Goal: Task Accomplishment & Management: Manage account settings

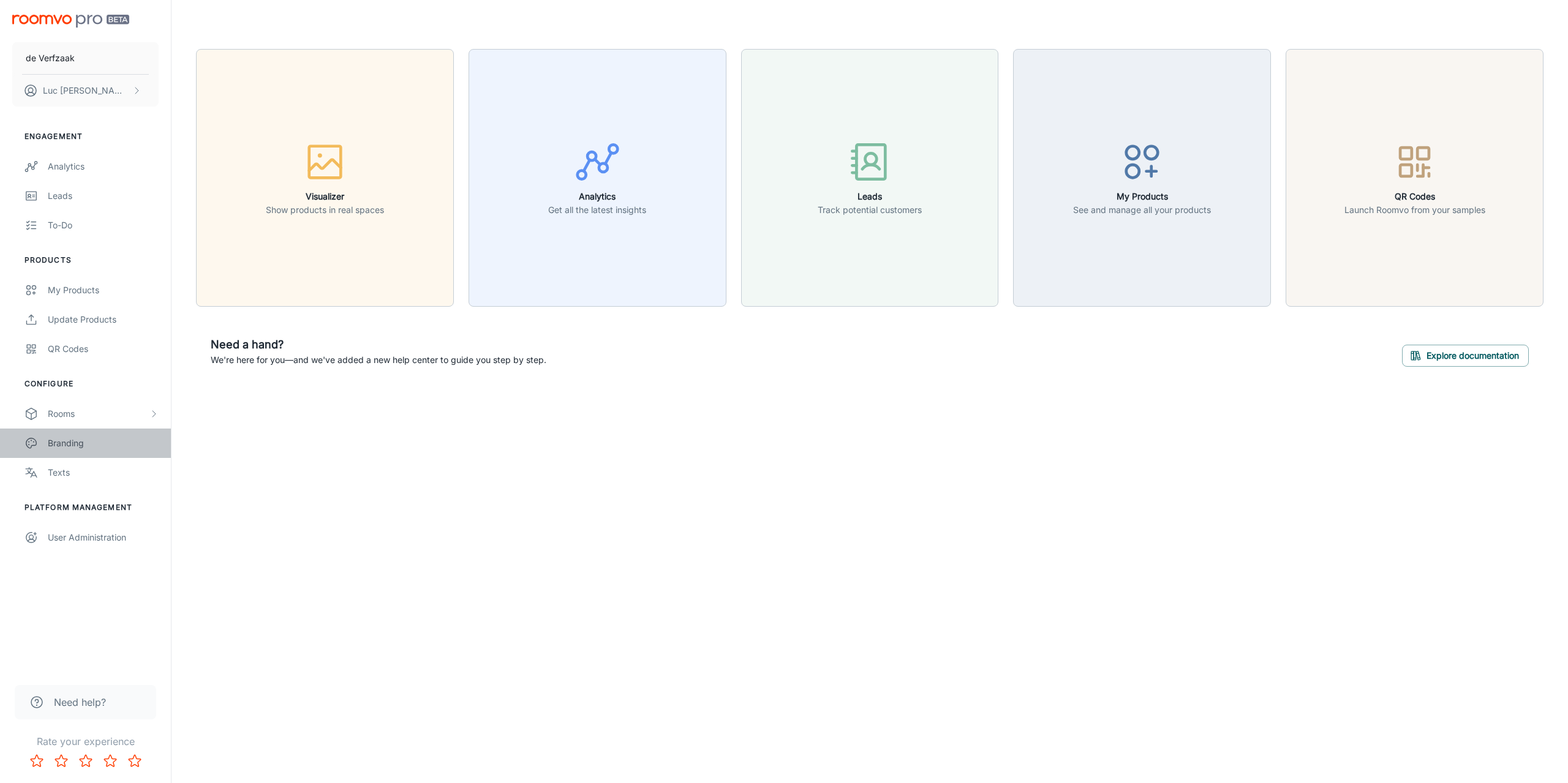
click at [96, 443] on div "Branding" at bounding box center [103, 443] width 111 height 14
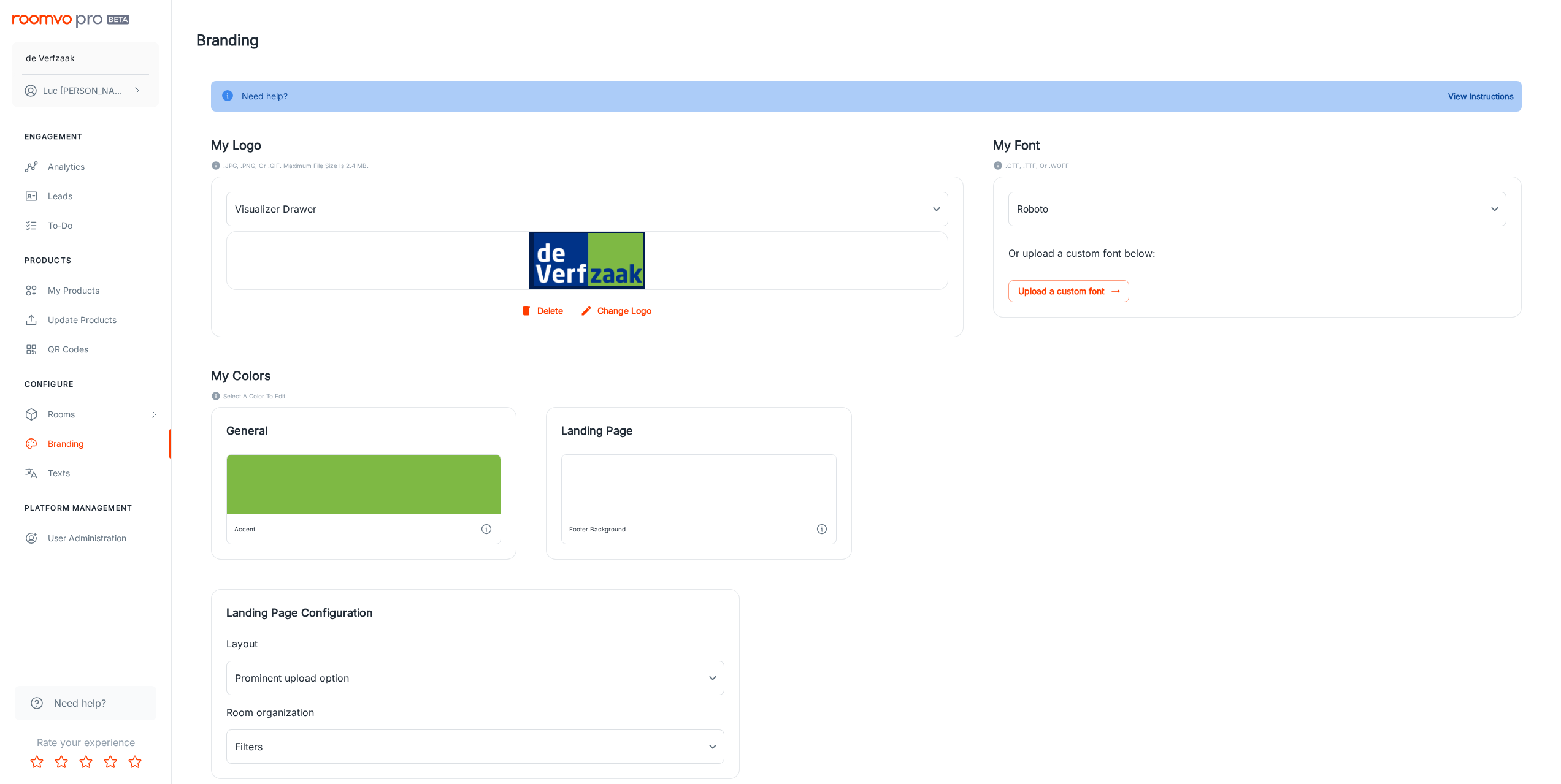
click at [624, 310] on label "Change Logo" at bounding box center [617, 311] width 79 height 22
click at [0, 0] on input "Change Logo" at bounding box center [0, 0] width 0 height 0
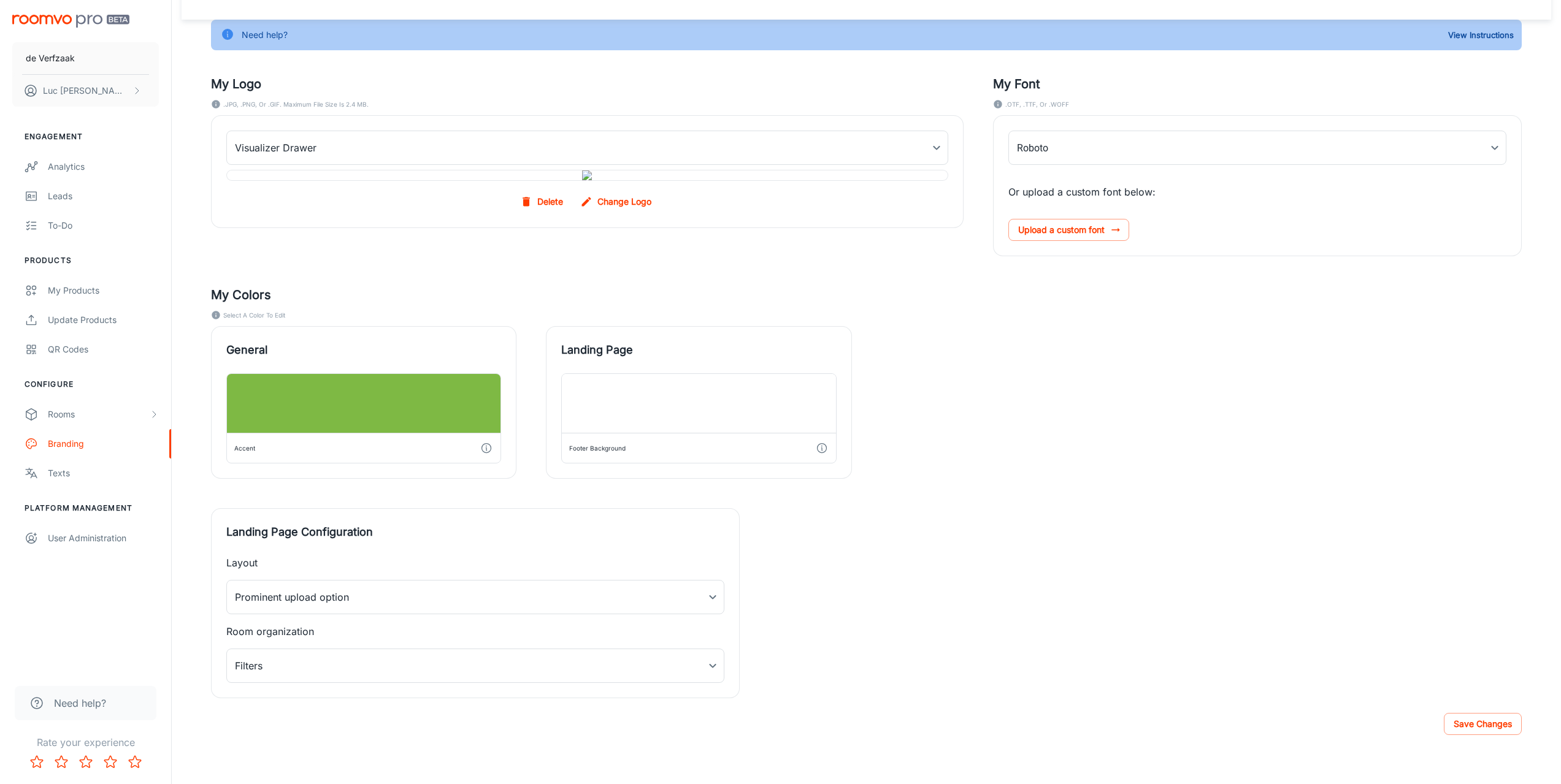
scroll to position [146, 0]
click at [1475, 714] on button "Save Changes" at bounding box center [1482, 724] width 78 height 22
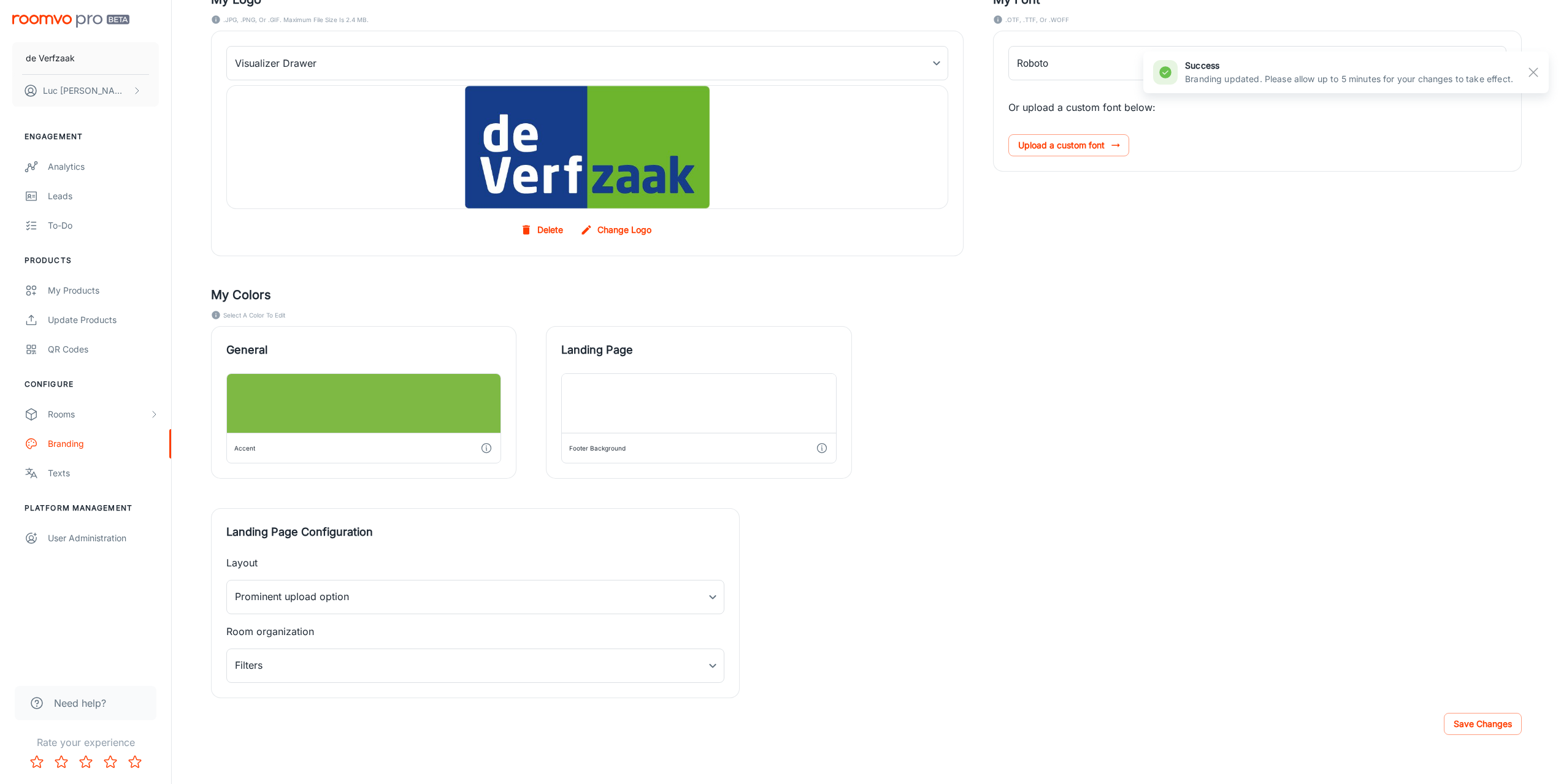
click at [1124, 301] on div "General Accent Landing Page Footer Background" at bounding box center [852, 388] width 1340 height 182
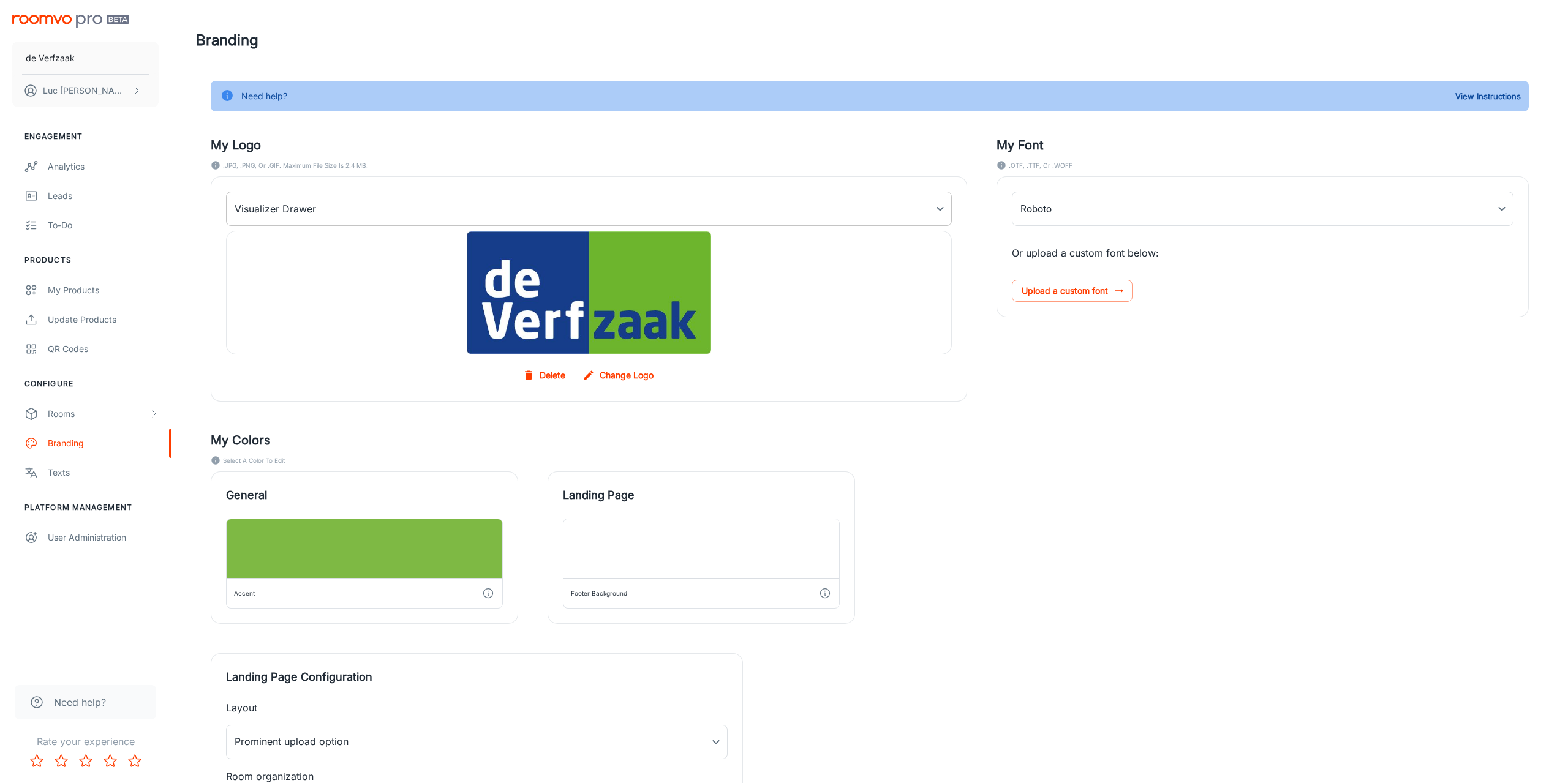
click at [934, 210] on body "de Verfzaak [PERSON_NAME] Engagement Analytics Leads To-do Products My Products…" at bounding box center [784, 392] width 1568 height 783
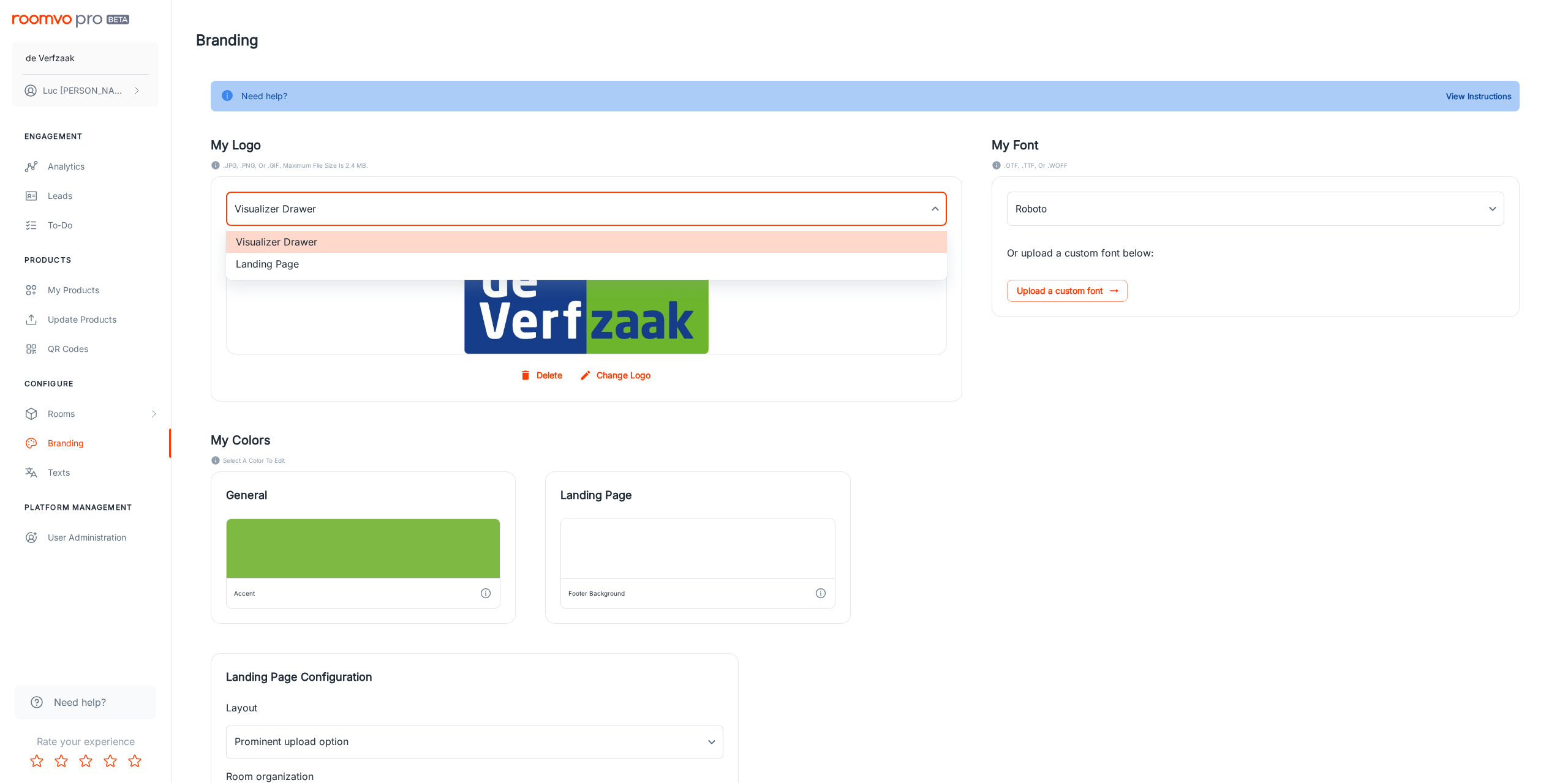
click at [838, 282] on div at bounding box center [784, 392] width 1568 height 783
click at [871, 218] on body "de Verfzaak [PERSON_NAME] Engagement Analytics Leads To-do Products My Products…" at bounding box center [784, 392] width 1568 height 783
click at [280, 261] on li "Landing Page" at bounding box center [586, 264] width 721 height 22
type input "myLandingPageLogoBackgroundImage"
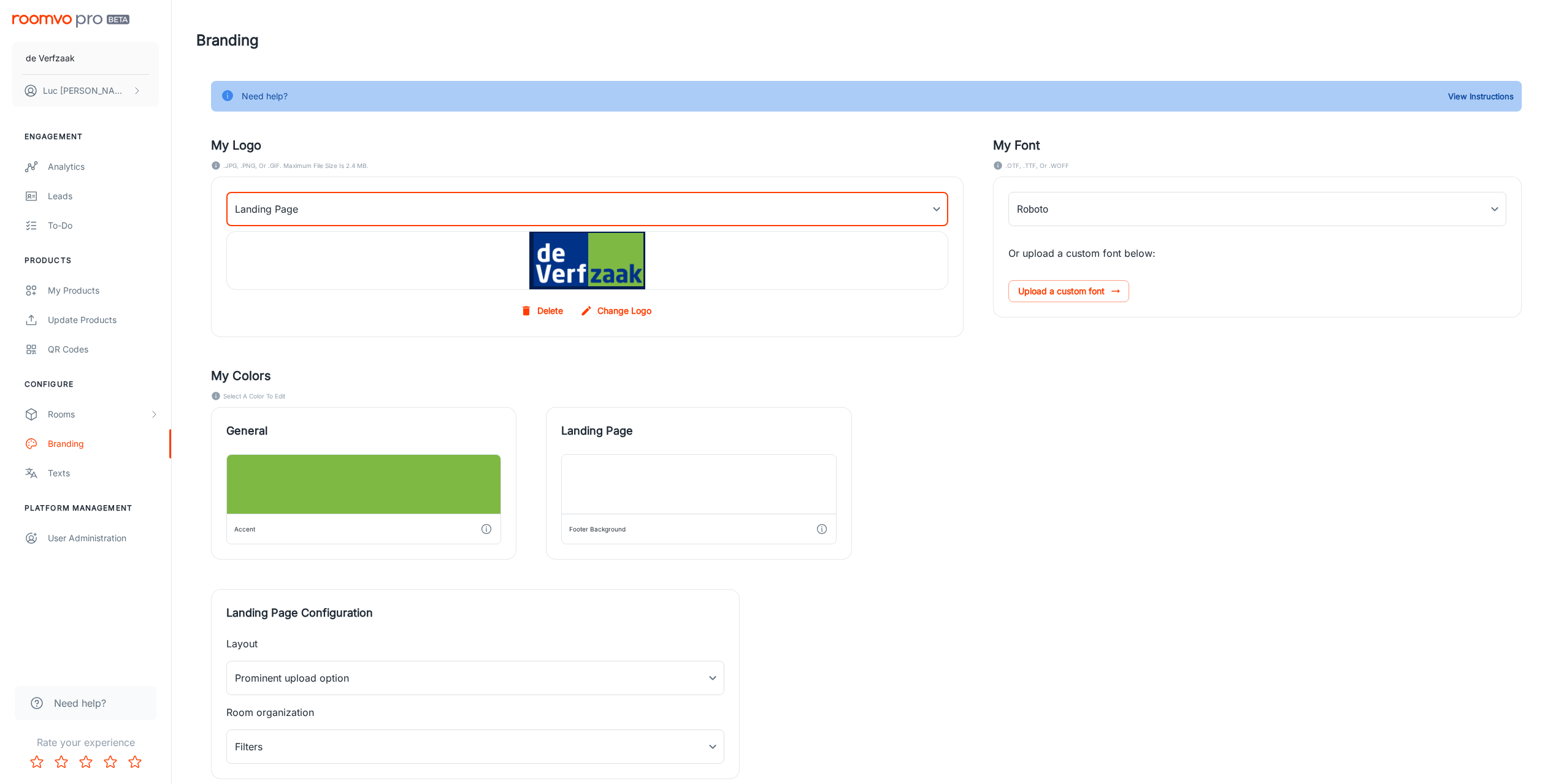
click at [600, 311] on label "Change Logo" at bounding box center [617, 311] width 79 height 22
click at [0, 0] on input "Change Logo" at bounding box center [0, 0] width 0 height 0
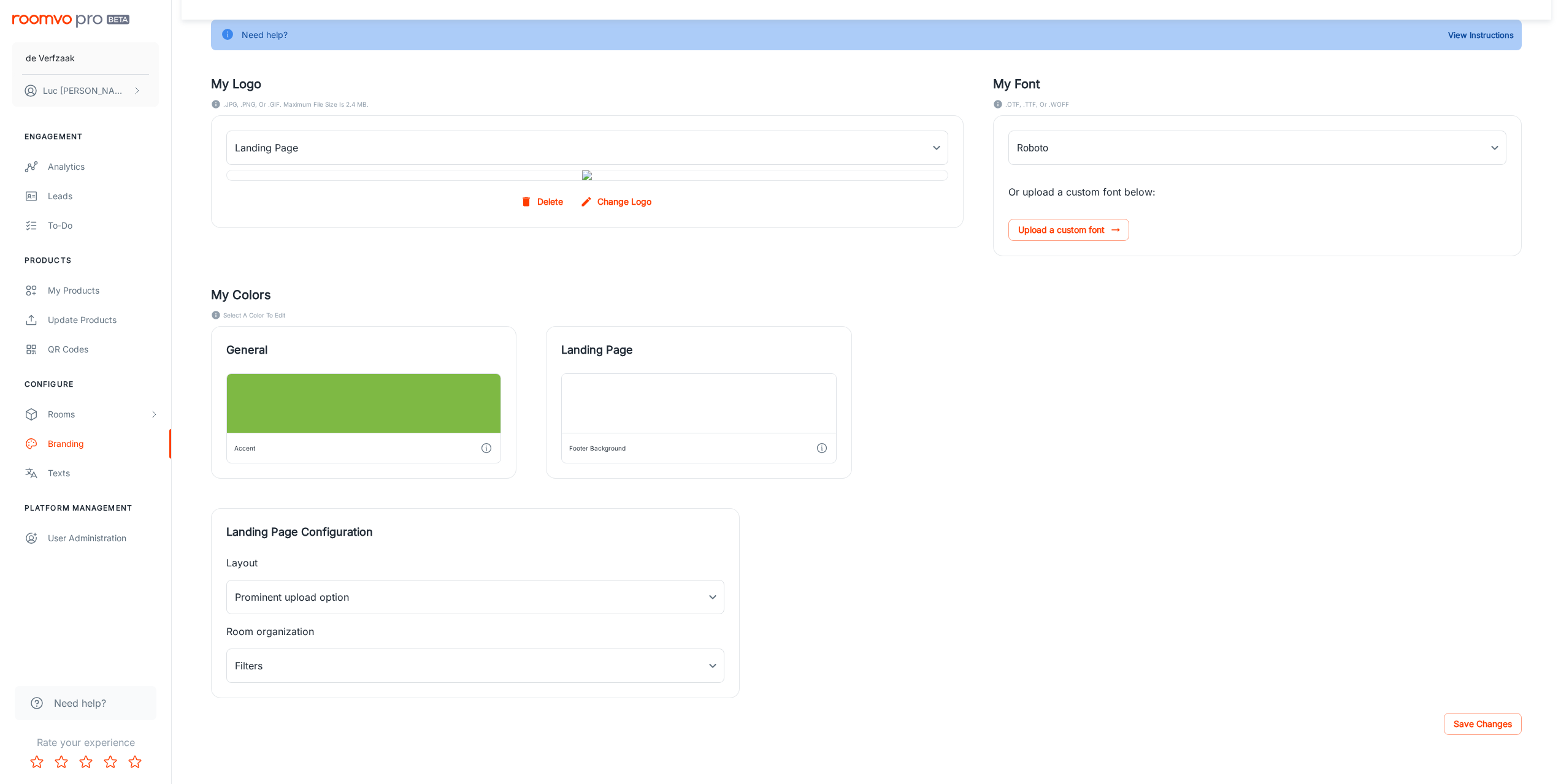
scroll to position [146, 0]
click at [1472, 727] on button "Save Changes" at bounding box center [1482, 724] width 78 height 22
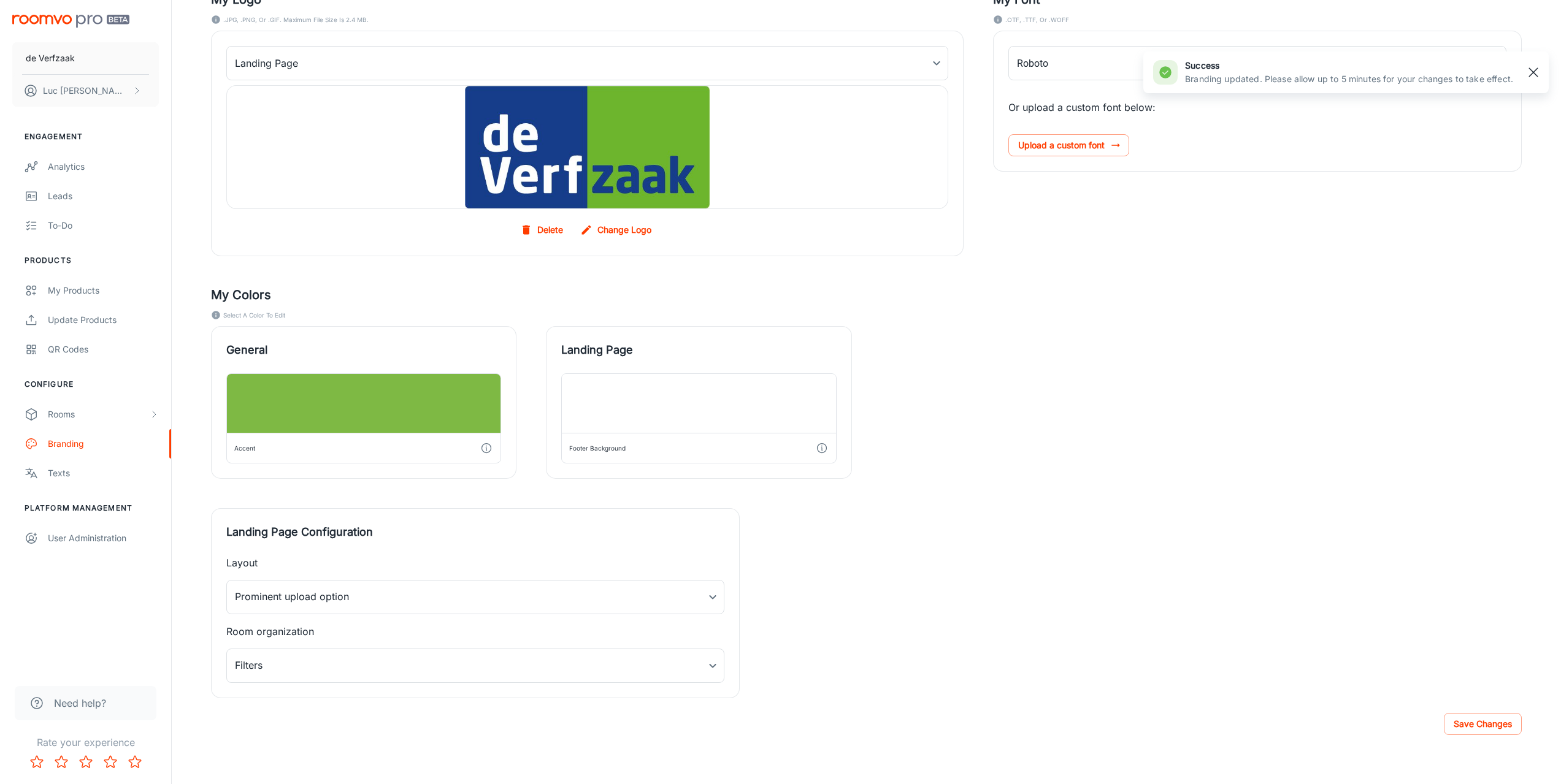
click at [1540, 70] on rect "button" at bounding box center [1533, 72] width 15 height 15
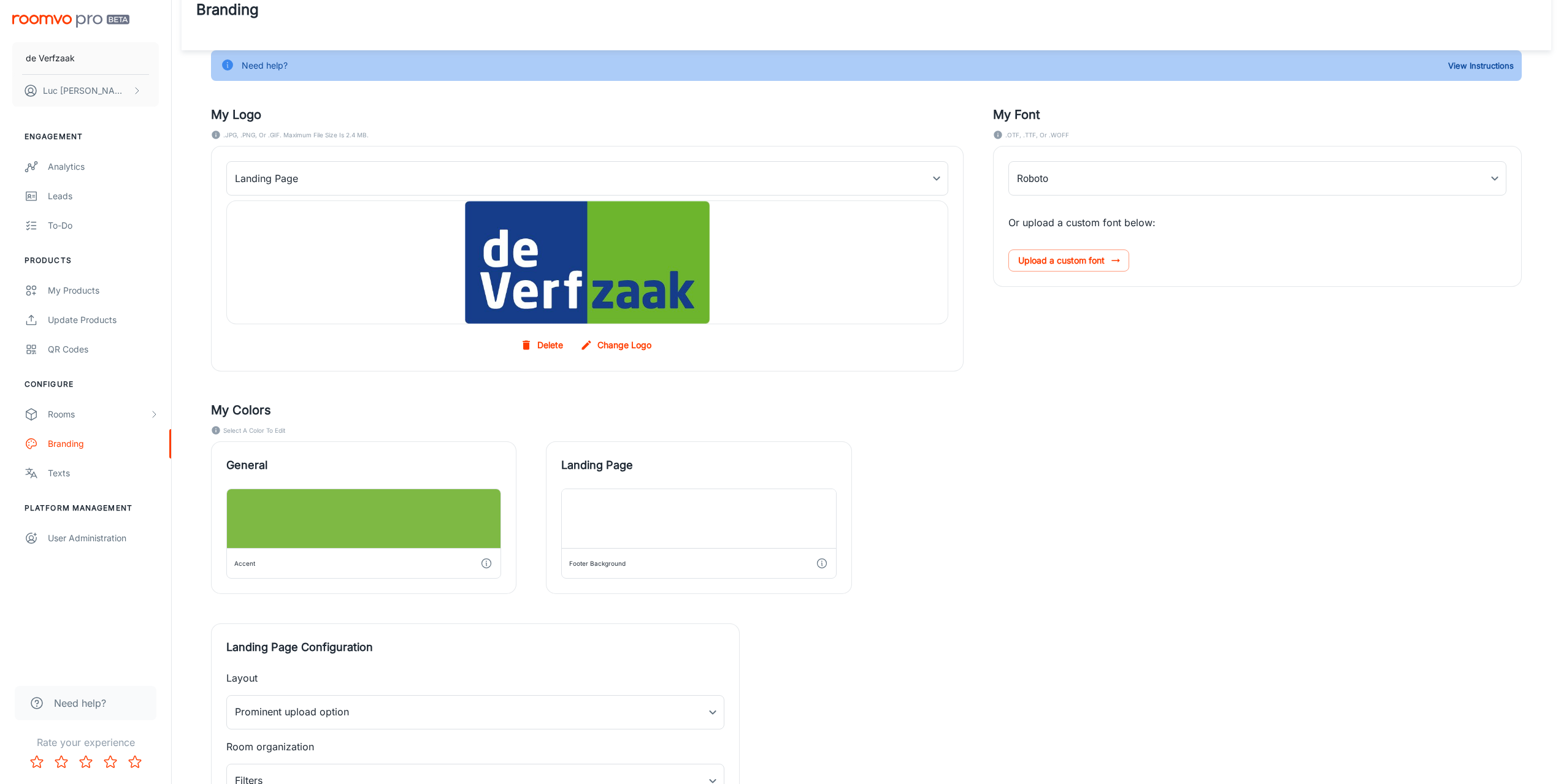
scroll to position [0, 0]
